Goal: Task Accomplishment & Management: Manage account settings

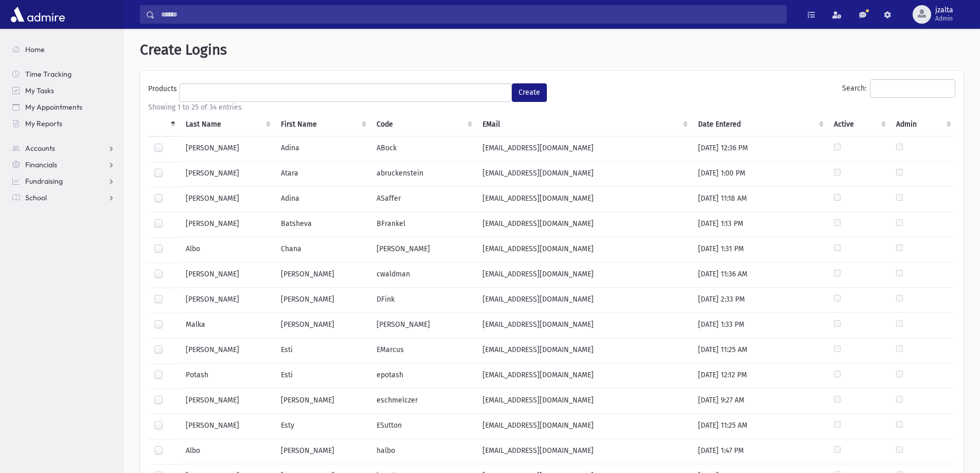
click at [167, 168] on label at bounding box center [167, 168] width 0 height 0
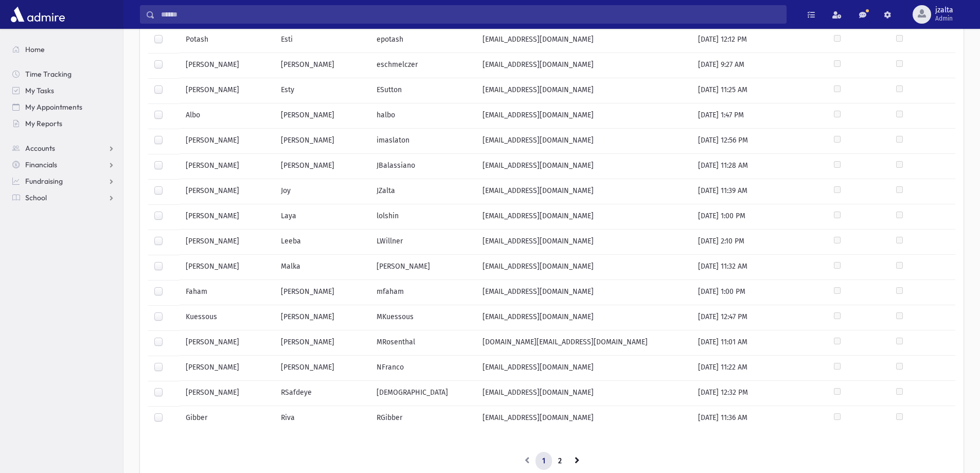
scroll to position [360, 0]
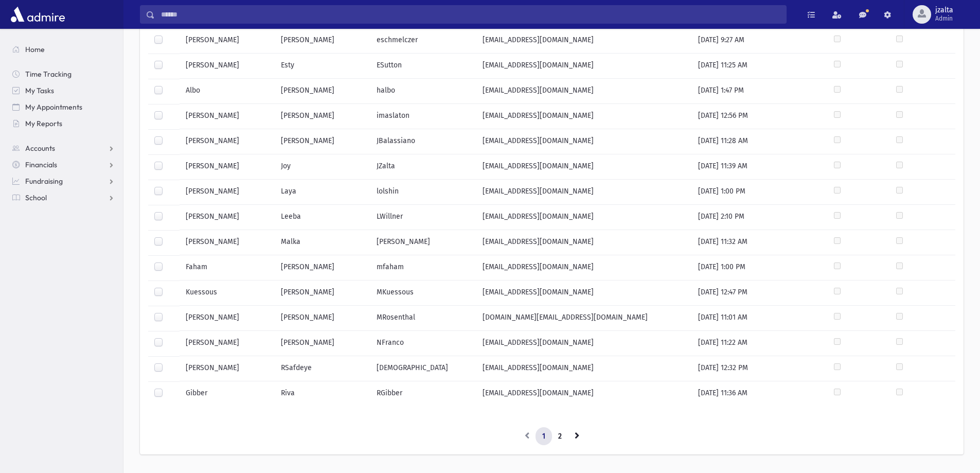
click at [167, 186] on label at bounding box center [167, 186] width 0 height 0
click at [167, 262] on label at bounding box center [167, 262] width 0 height 0
click at [167, 337] on label at bounding box center [167, 337] width 0 height 0
click at [556, 437] on link "2" at bounding box center [559, 436] width 17 height 19
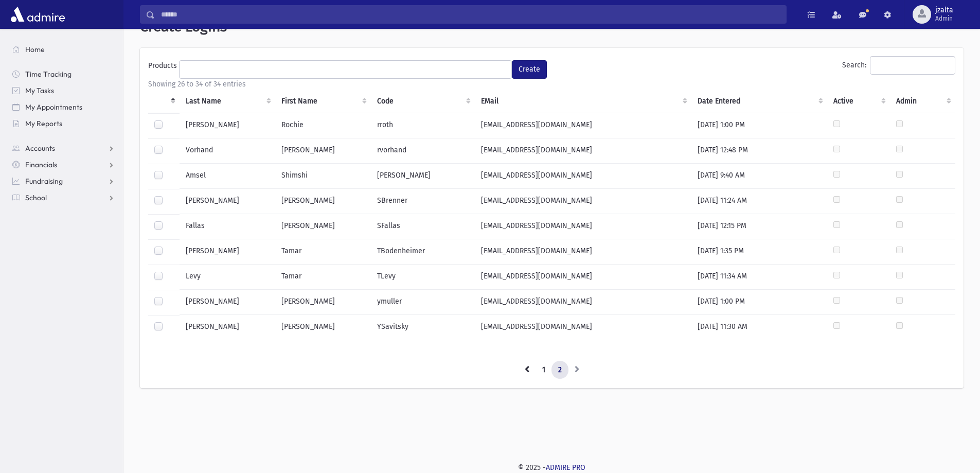
click at [167, 120] on label at bounding box center [167, 120] width 0 height 0
click at [167, 296] on label at bounding box center [167, 296] width 0 height 0
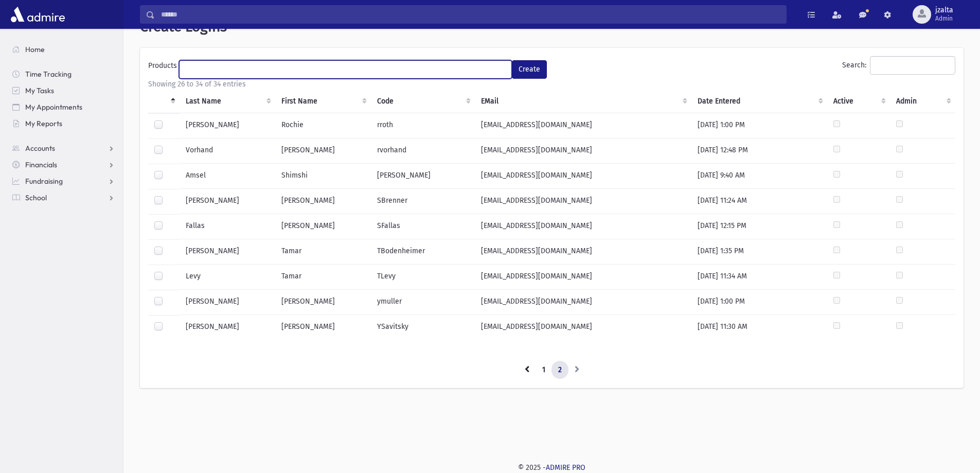
click at [462, 69] on ul at bounding box center [345, 68] width 332 height 15
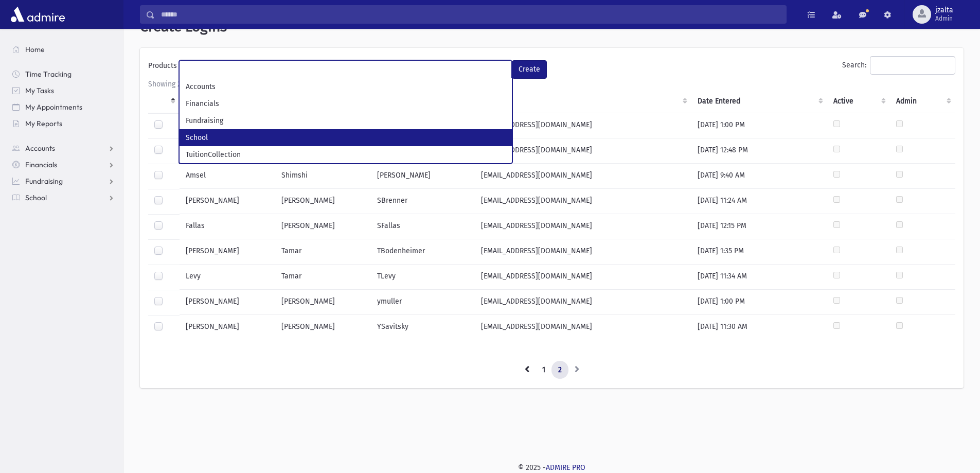
select select "*"
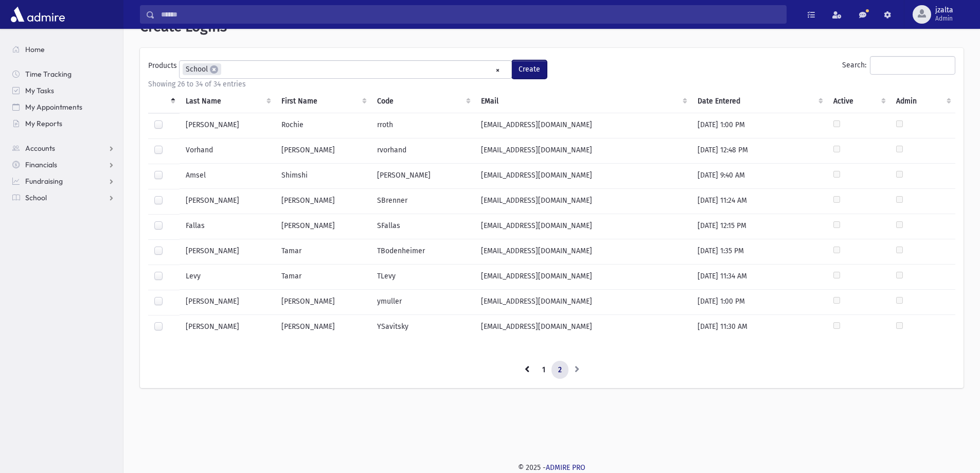
click at [519, 69] on button "Create" at bounding box center [529, 69] width 35 height 19
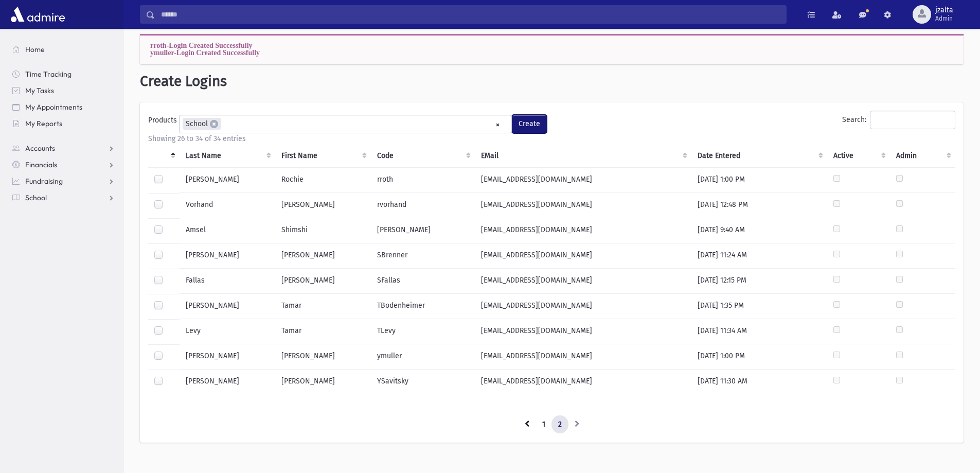
scroll to position [0, 0]
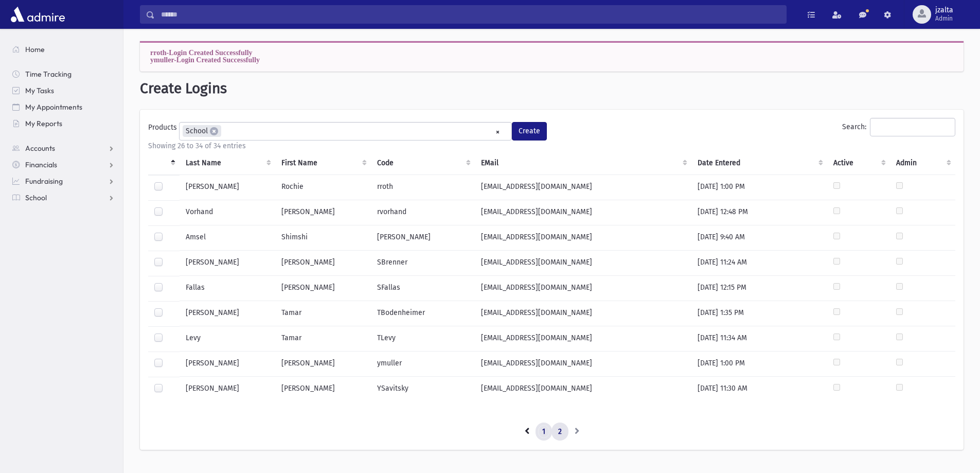
click at [540, 434] on link "1" at bounding box center [543, 431] width 16 height 19
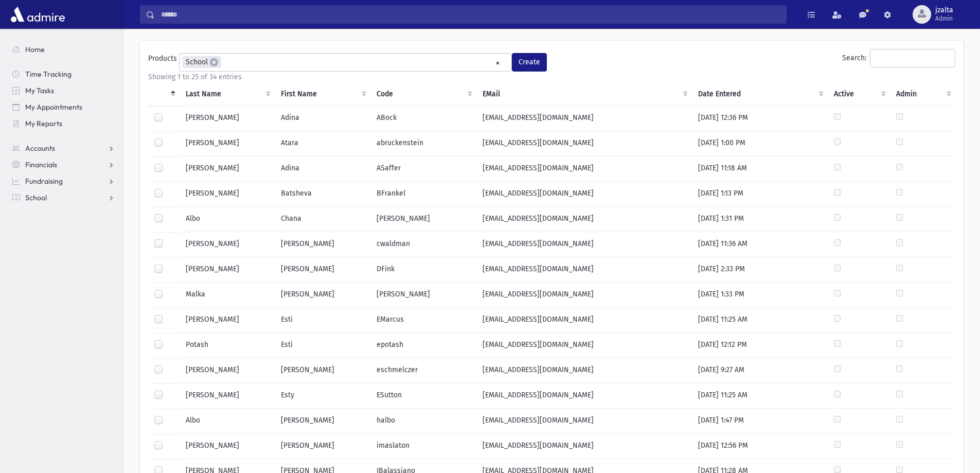
scroll to position [14, 0]
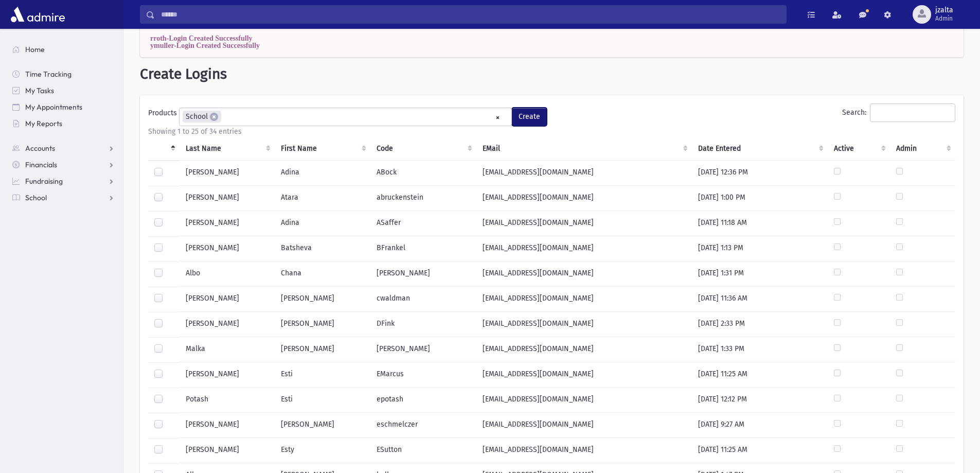
click at [531, 119] on button "Create" at bounding box center [529, 116] width 35 height 19
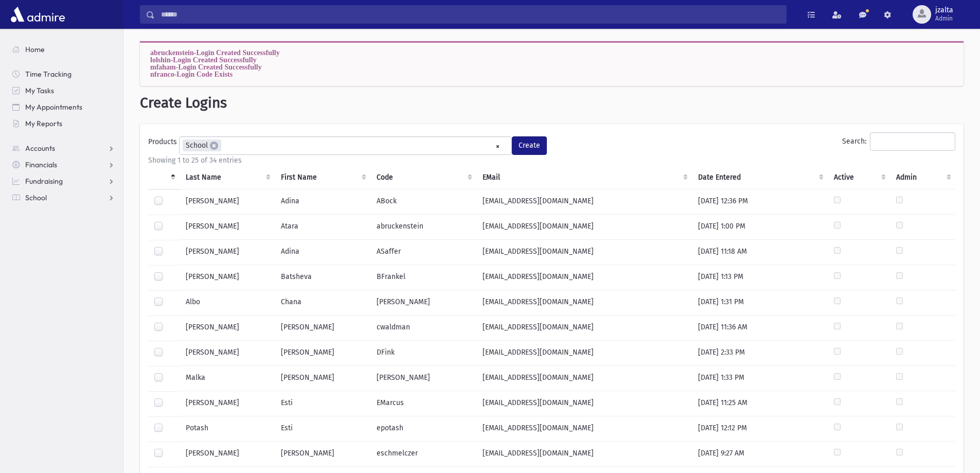
click at [412, 203] on td "ABock" at bounding box center [423, 202] width 106 height 26
click at [167, 196] on label at bounding box center [167, 196] width 0 height 0
click at [215, 147] on span "×" at bounding box center [214, 145] width 8 height 8
select select
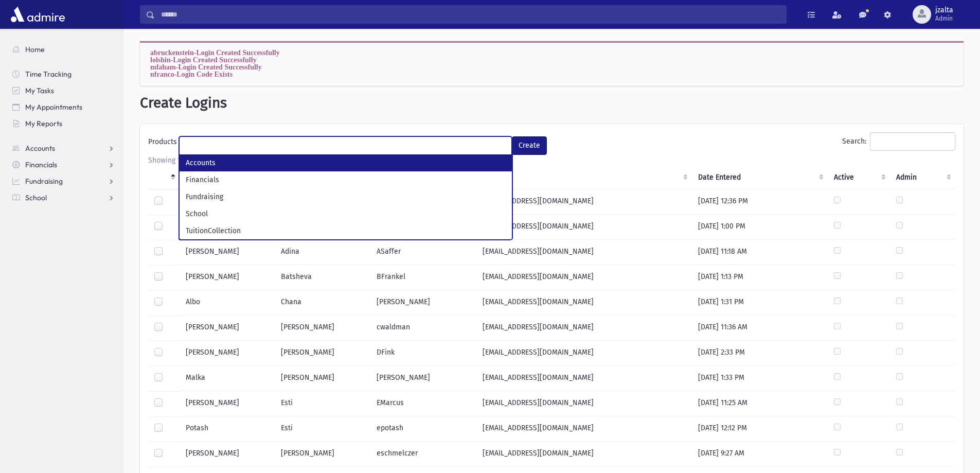
click at [366, 151] on ul at bounding box center [345, 144] width 332 height 15
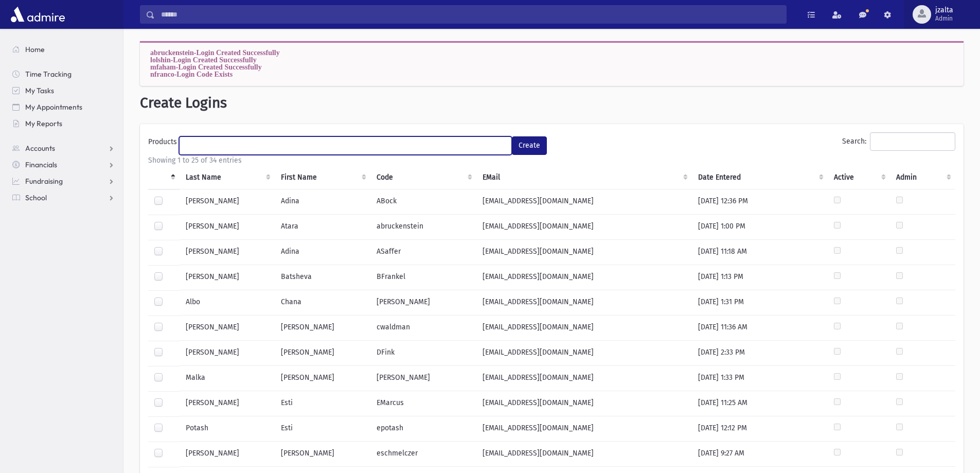
click at [943, 16] on span "Admin" at bounding box center [944, 18] width 18 height 8
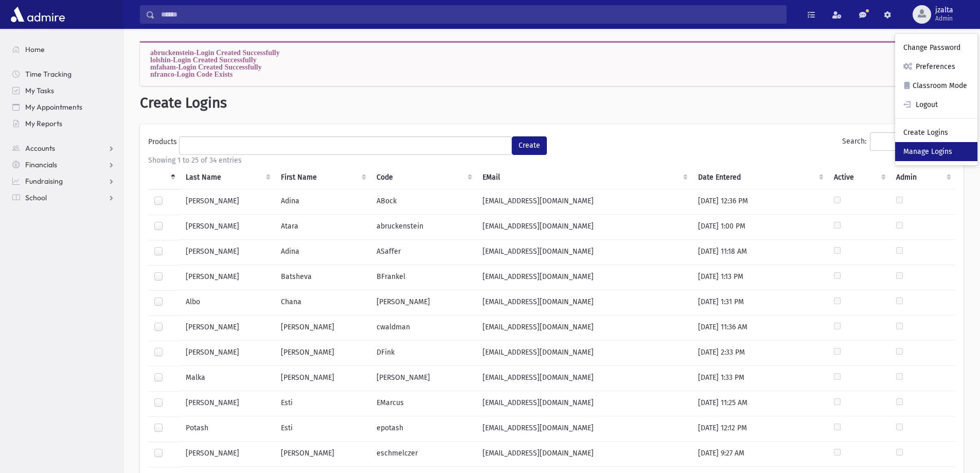
click at [936, 150] on link "Manage Logins" at bounding box center [936, 151] width 82 height 19
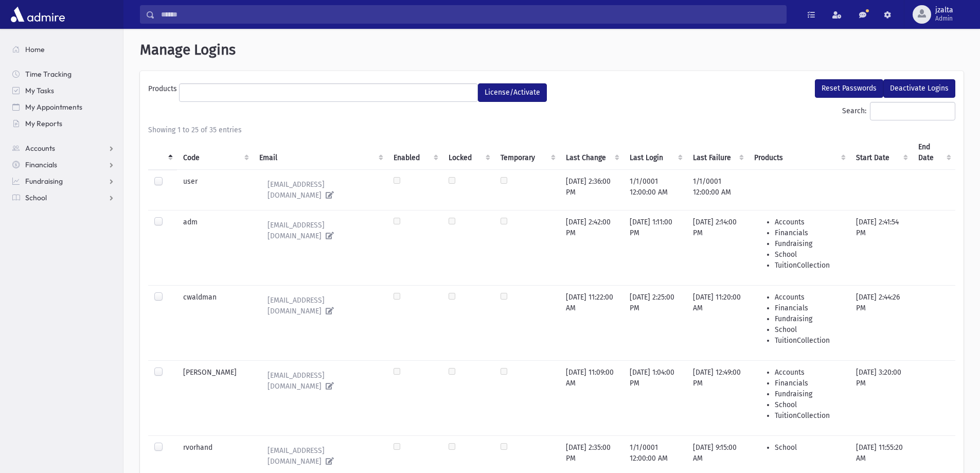
select select
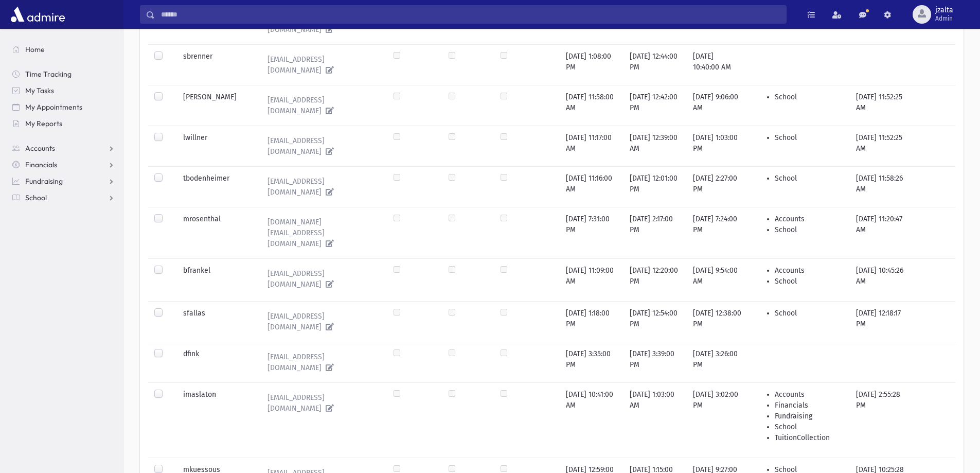
scroll to position [879, 0]
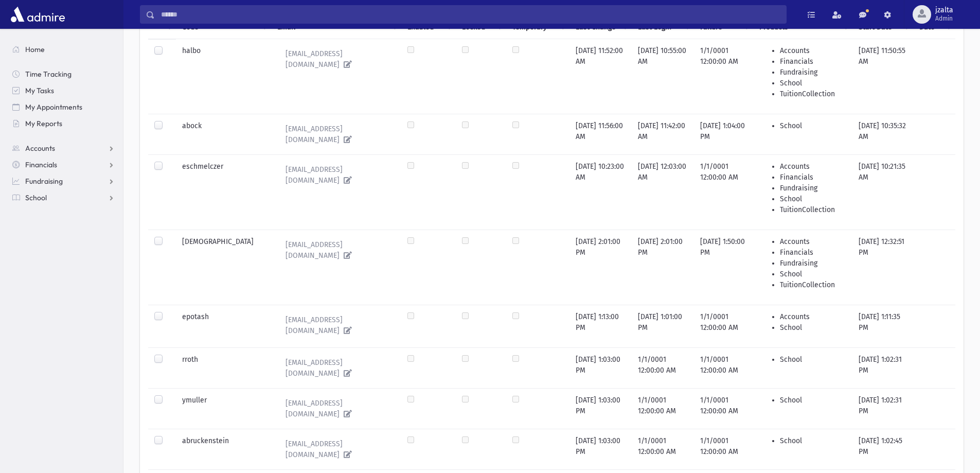
scroll to position [265, 0]
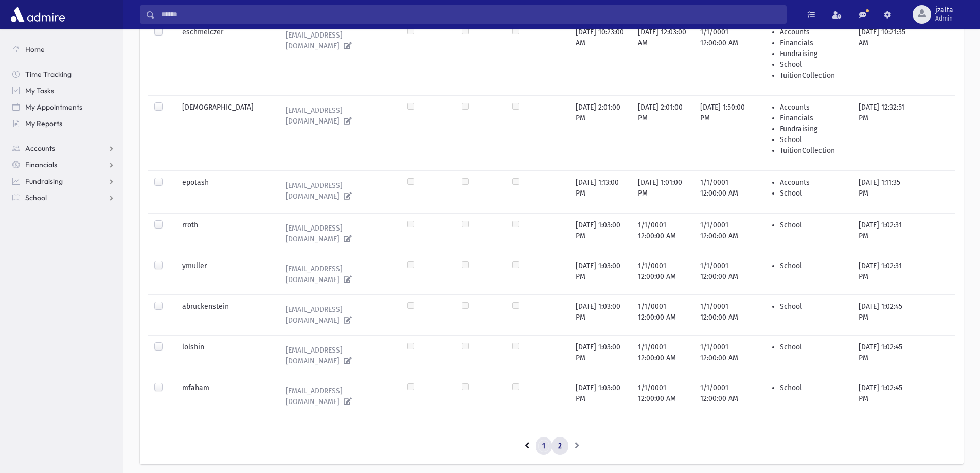
click at [547, 437] on link "1" at bounding box center [543, 446] width 16 height 19
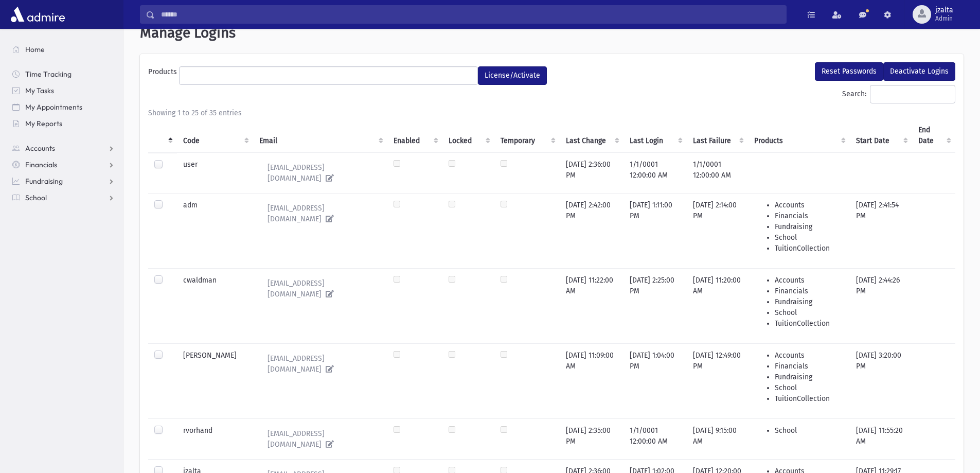
scroll to position [0, 0]
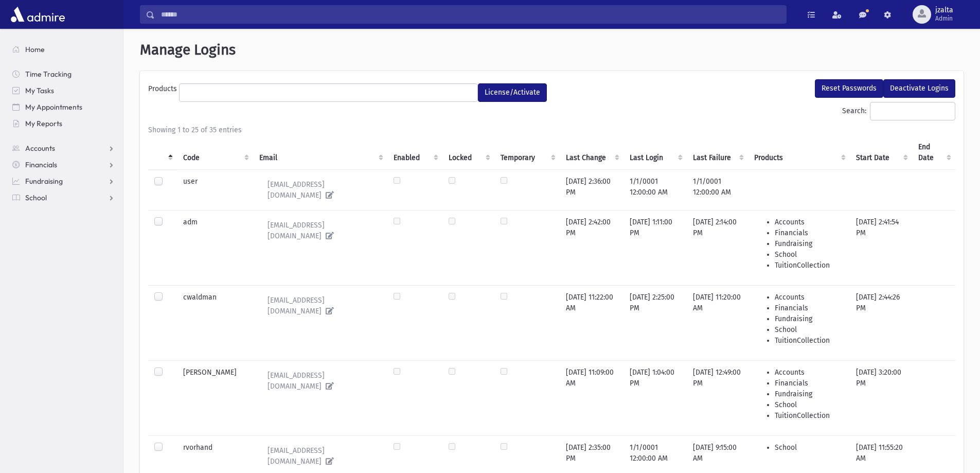
click at [40, 19] on img at bounding box center [37, 14] width 59 height 21
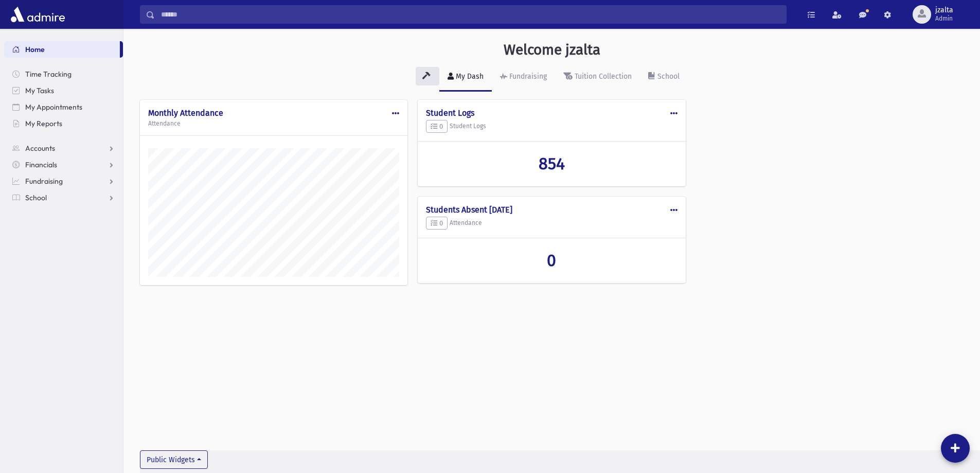
scroll to position [467, 856]
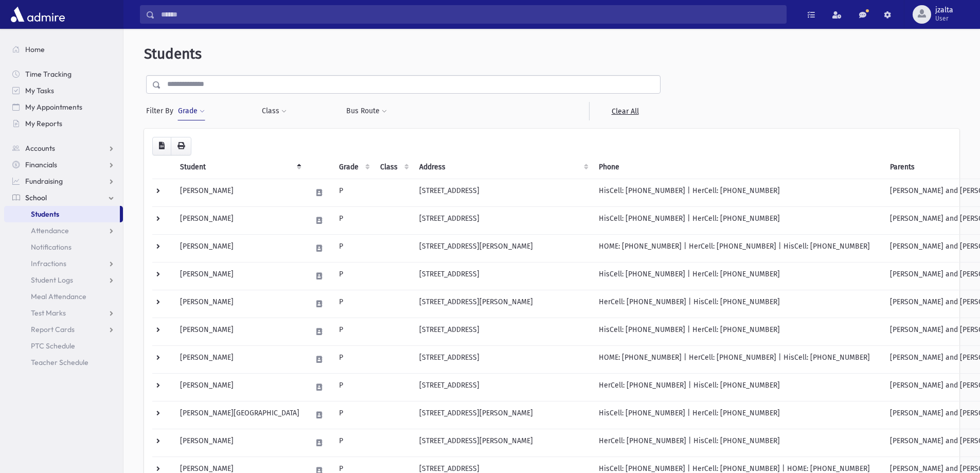
click at [64, 219] on link "Students" at bounding box center [62, 214] width 116 height 16
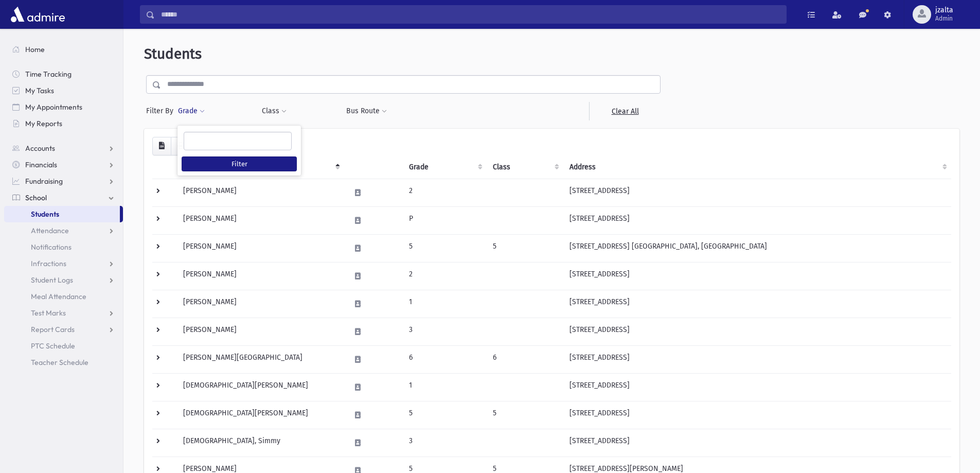
select select
click at [210, 136] on ul at bounding box center [237, 139] width 107 height 15
type input "*"
select select "*"
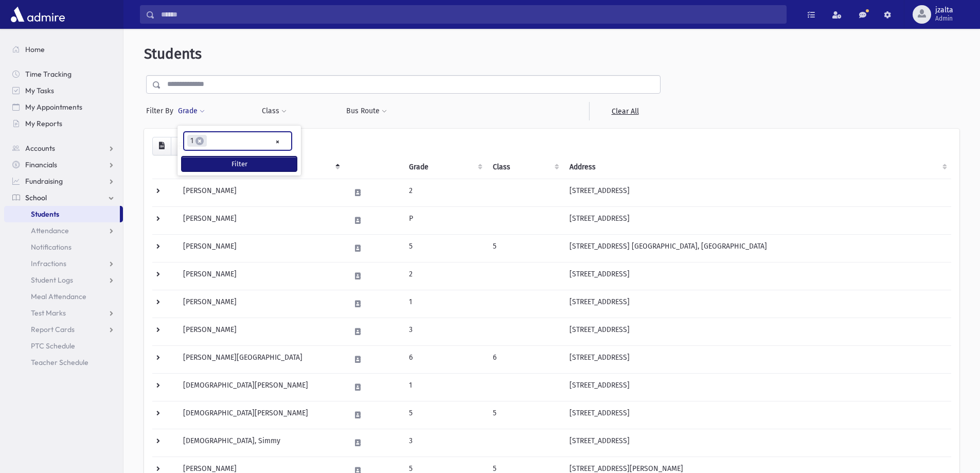
click at [208, 159] on button "Filter" at bounding box center [239, 163] width 115 height 15
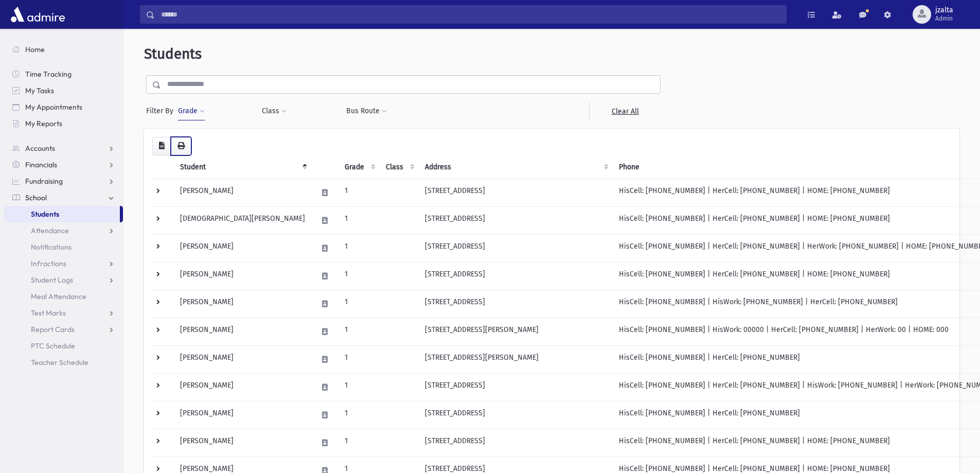
click at [175, 149] on button "button" at bounding box center [181, 146] width 21 height 19
